Goal: Check status: Check status

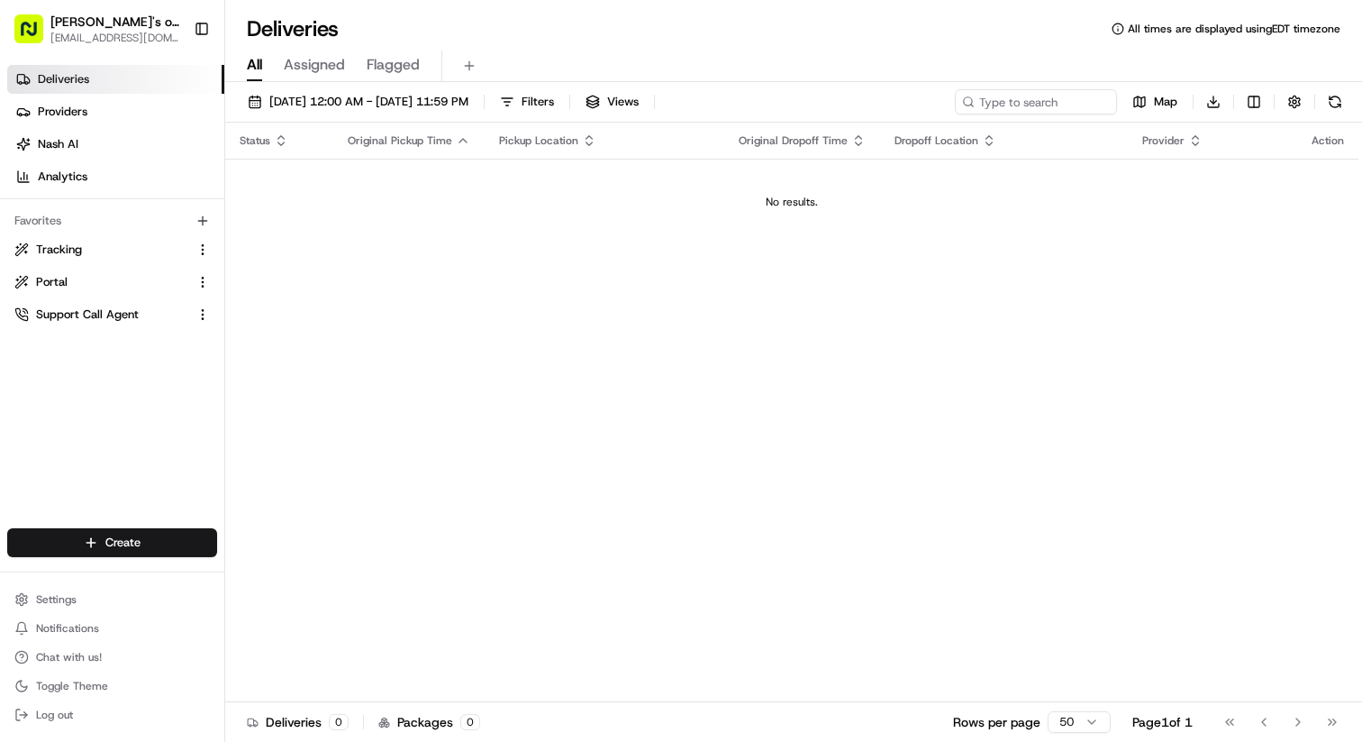
click at [332, 55] on span "Assigned" at bounding box center [314, 65] width 61 height 22
click at [309, 99] on span "[DATE] 12:00 AM - [DATE] 11:59 PM" at bounding box center [368, 102] width 199 height 16
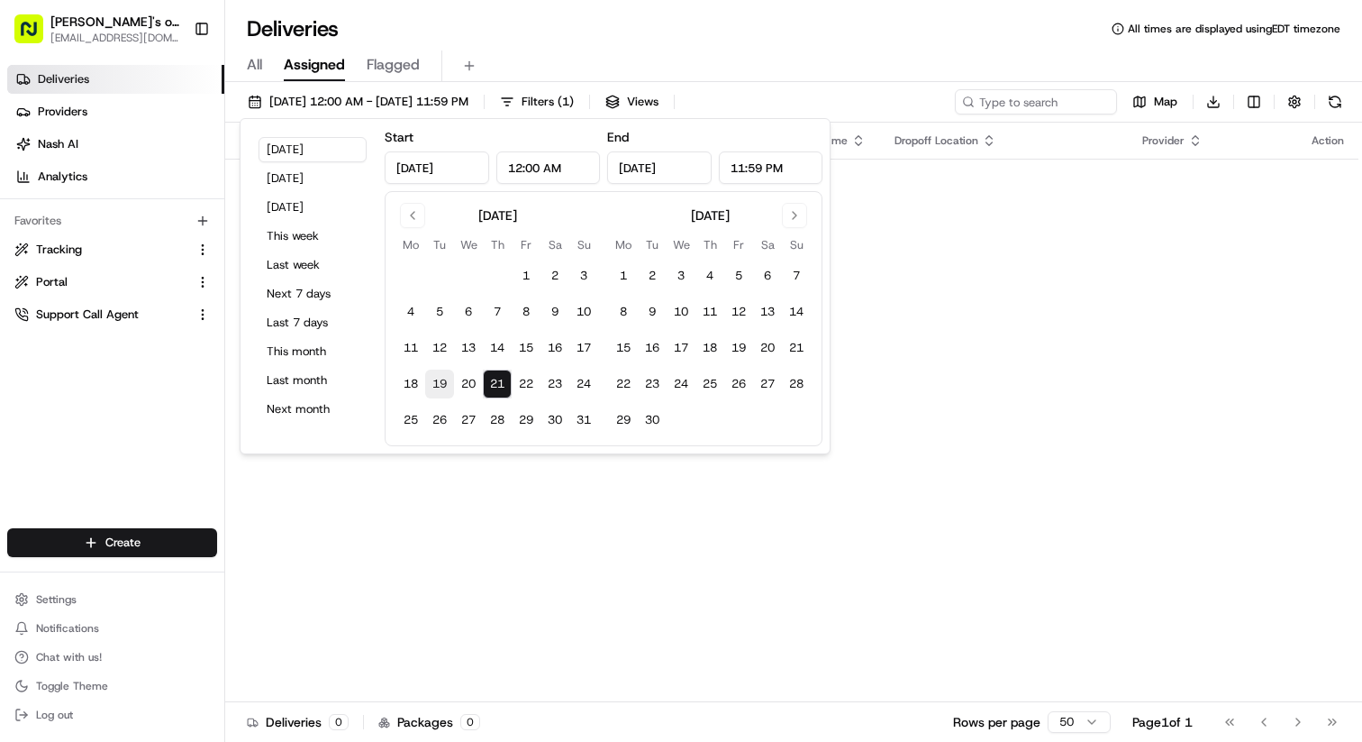
click at [447, 377] on button "19" at bounding box center [439, 383] width 29 height 29
type input "[DATE]"
click at [1041, 250] on div "Status Original Pickup Time Pickup Location Original Dropoff Time Dropoff Locat…" at bounding box center [791, 412] width 1133 height 579
